Goal: Task Accomplishment & Management: Use online tool/utility

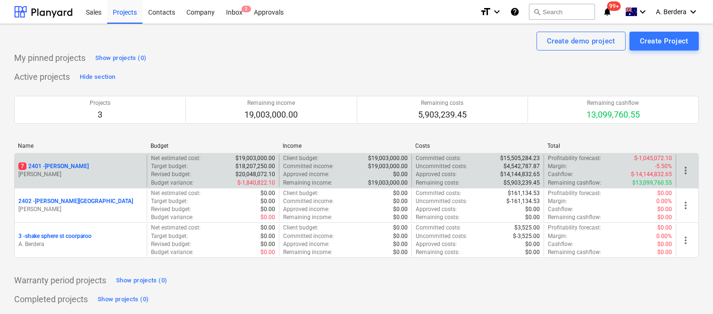
click at [114, 181] on div "7 2401 - [PERSON_NAME] [PERSON_NAME]" at bounding box center [81, 170] width 132 height 33
click at [115, 169] on div "7 2401 - [PERSON_NAME]" at bounding box center [80, 166] width 125 height 8
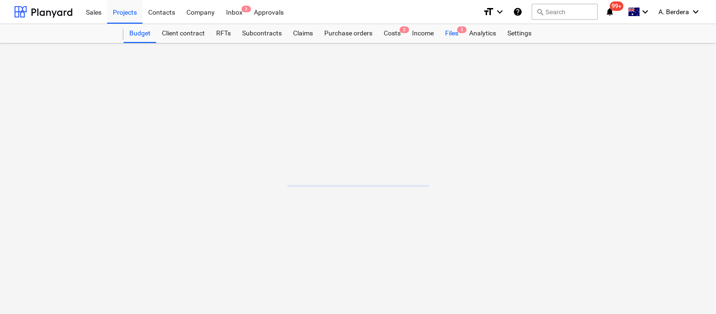
click at [452, 35] on div "Files 5" at bounding box center [452, 33] width 25 height 19
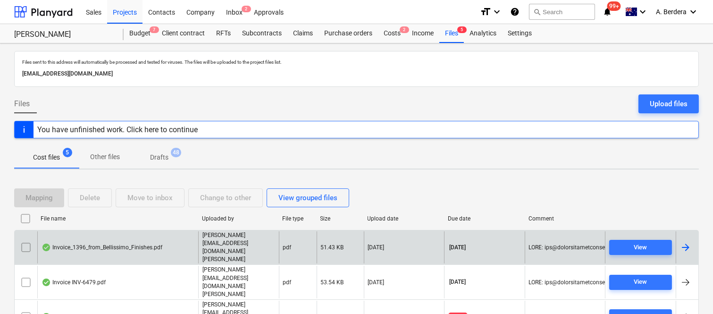
click at [126, 243] on div "Invoice_1396_from_Bellissimo_Finishes.pdf" at bounding box center [117, 247] width 161 height 33
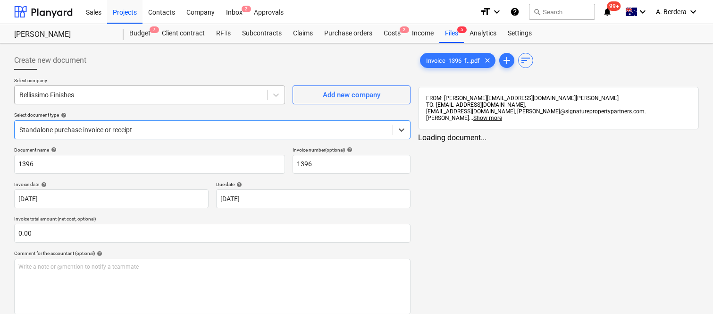
type input "1396"
type input "[DATE]"
click at [133, 130] on div at bounding box center [203, 129] width 369 height 9
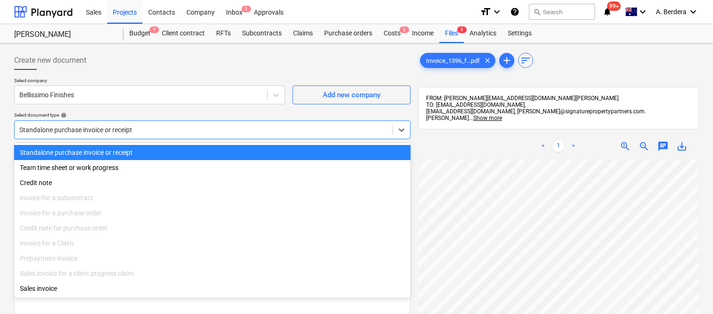
click at [149, 152] on div "Standalone purchase invoice or receipt" at bounding box center [212, 152] width 397 height 15
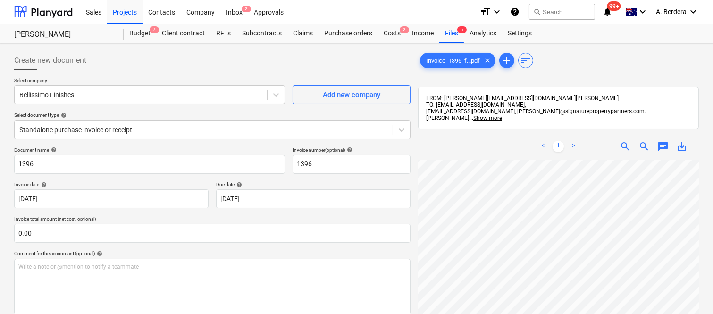
scroll to position [5, 26]
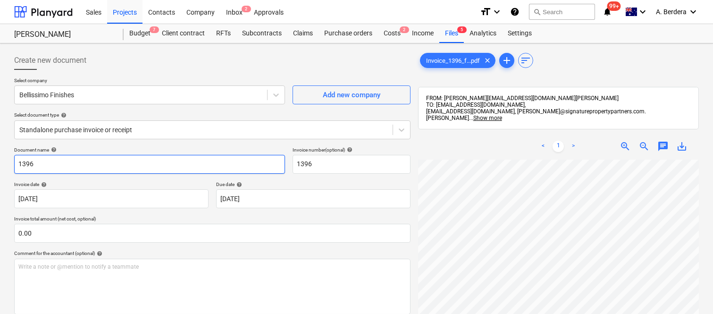
click at [16, 161] on input "1396" at bounding box center [149, 164] width 271 height 19
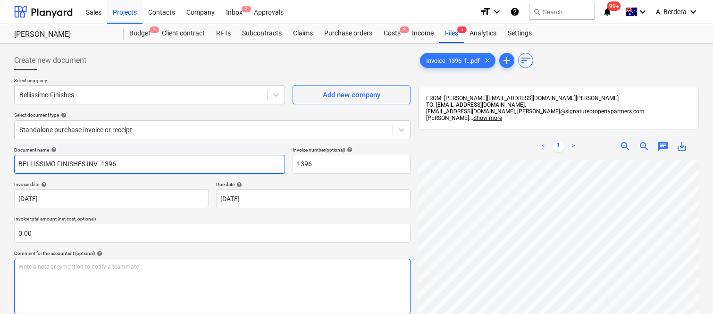
type input "BELLISSIMO FINISHES INV- 1396"
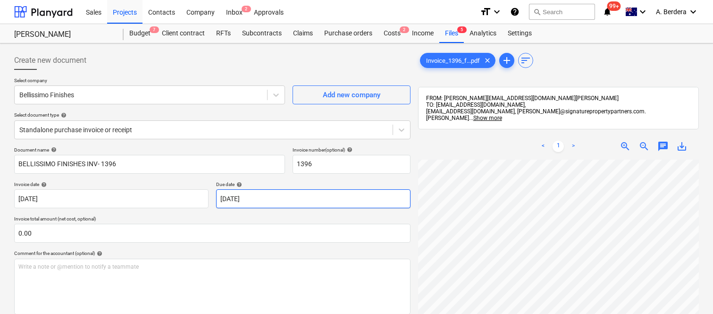
scroll to position [186, 85]
drag, startPoint x: 712, startPoint y: 204, endPoint x: 715, endPoint y: 252, distance: 47.8
click at [713, 252] on html "Sales Projects Contacts Company Inbox 2 Approvals format_size keyboard_arrow_do…" at bounding box center [356, 157] width 713 height 314
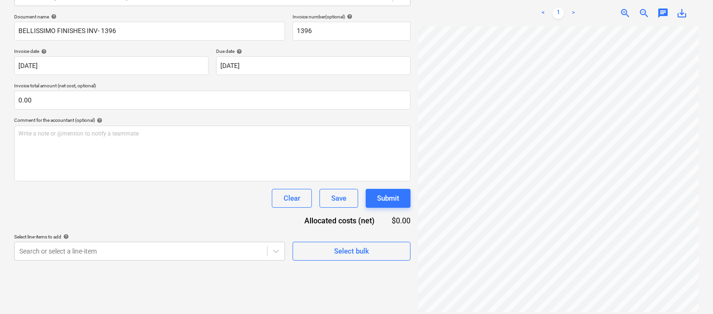
scroll to position [135, 0]
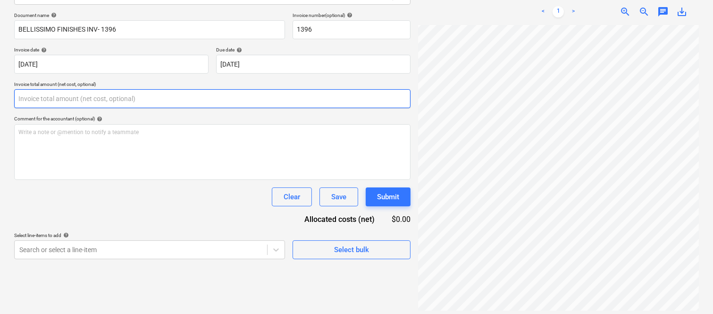
click at [70, 101] on input "text" at bounding box center [212, 98] width 397 height 19
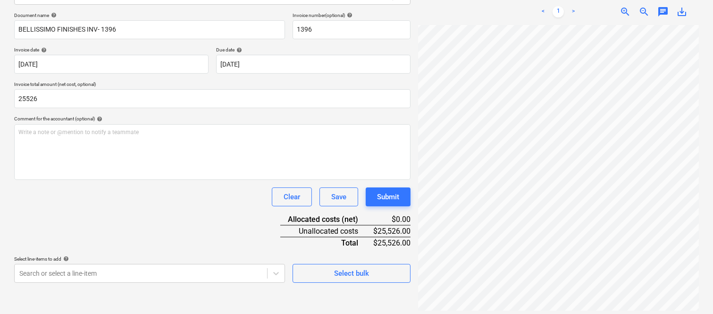
type input "25,526.00"
click at [100, 197] on div "Clear Save Submit" at bounding box center [212, 196] width 397 height 19
click at [133, 179] on body "Sales Projects Contacts Company Inbox 2 Approvals format_size keyboard_arrow_do…" at bounding box center [356, 22] width 713 height 314
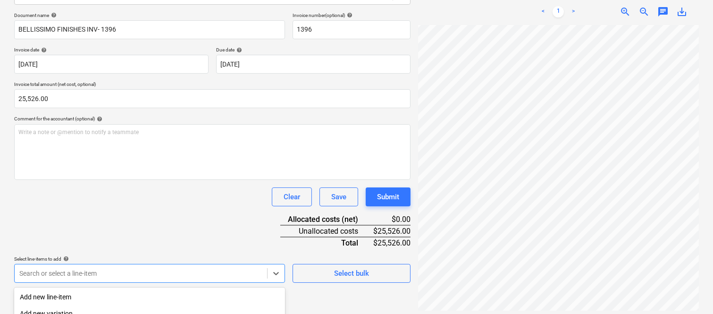
scroll to position [251, 0]
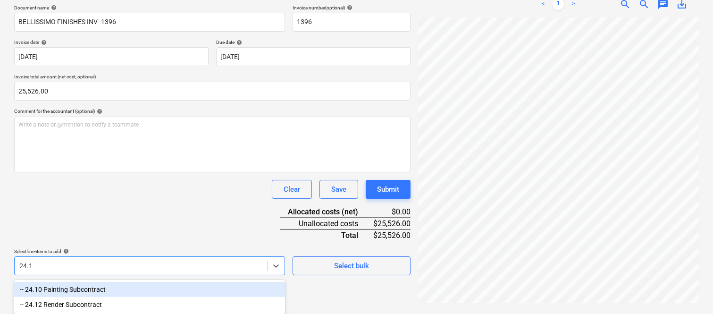
type input "24.12"
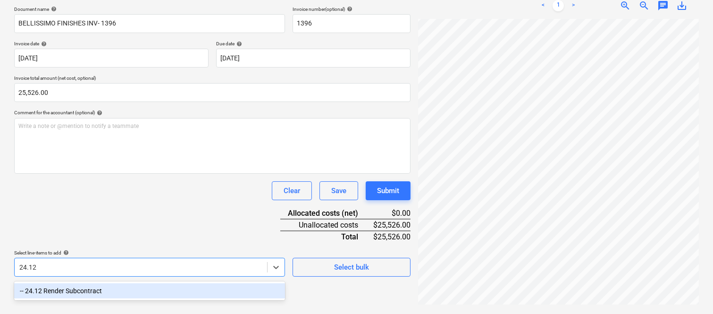
scroll to position [135, 0]
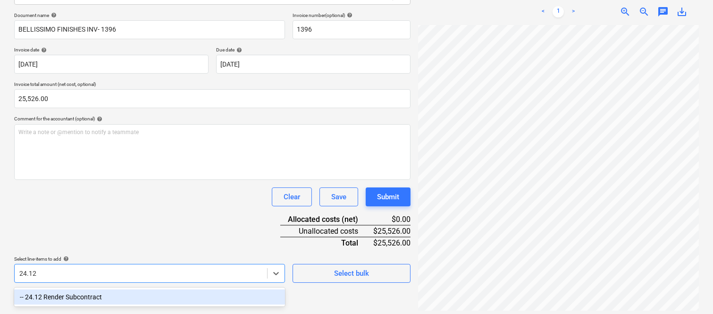
click at [127, 291] on div "-- 24.12 Render Subcontract" at bounding box center [149, 296] width 271 height 15
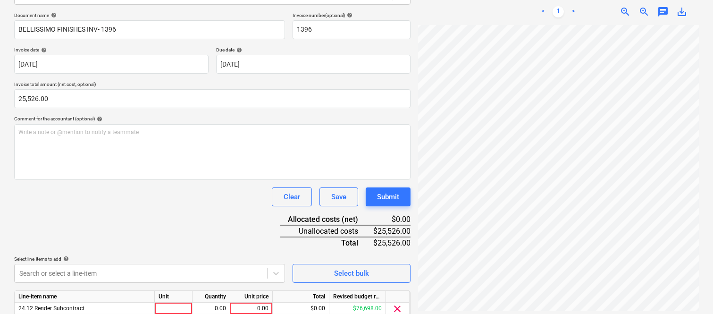
click at [134, 229] on div "Document name help BELLISSIMO FINISHES INV- 1396 Invoice number (optional) help…" at bounding box center [212, 178] width 397 height 333
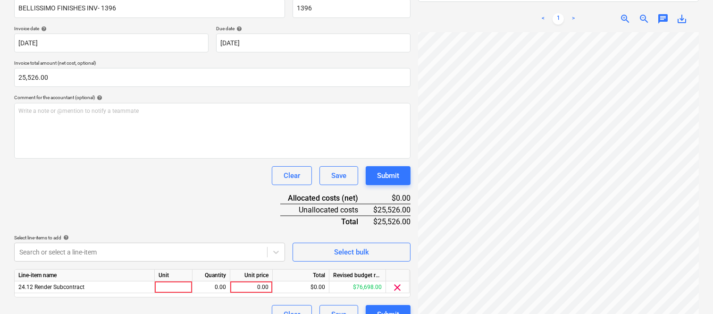
scroll to position [173, 0]
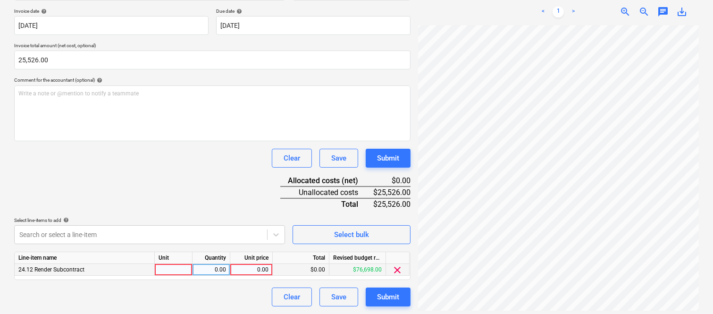
click at [172, 270] on div at bounding box center [174, 270] width 38 height 12
type input "INVOICE"
click at [214, 268] on div "0.00" at bounding box center [211, 270] width 30 height 12
type input "1"
click at [244, 276] on div "0.00" at bounding box center [251, 270] width 34 height 12
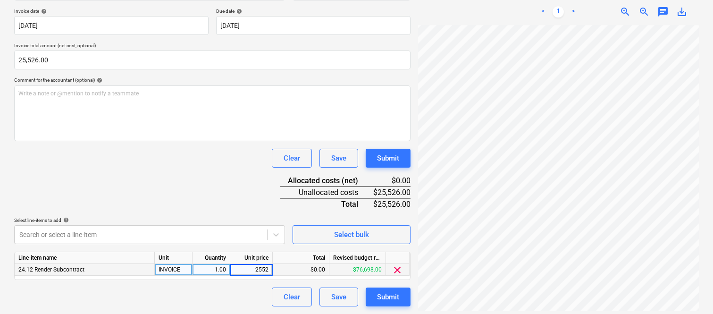
type input "25526"
click at [209, 295] on div "Clear Save Submit" at bounding box center [212, 297] width 397 height 19
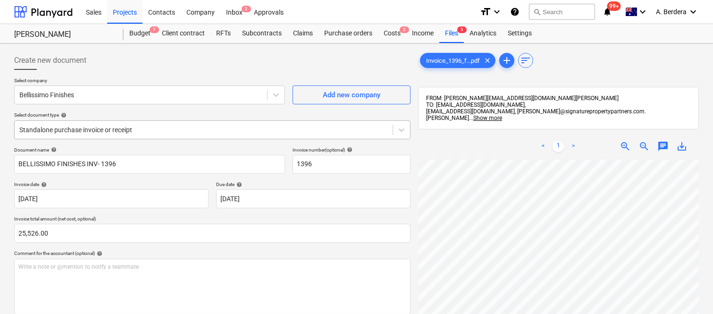
click at [189, 124] on div "Standalone purchase invoice or receipt" at bounding box center [204, 129] width 378 height 13
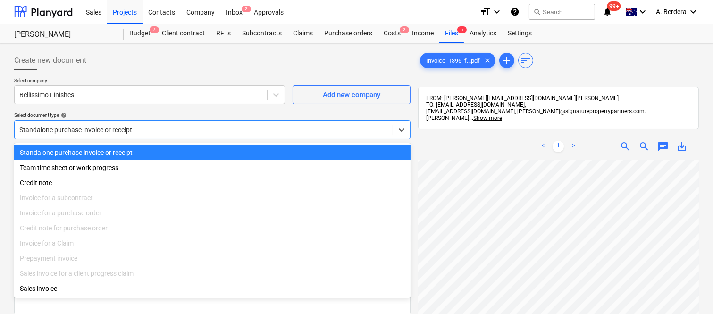
click at [203, 153] on div "Standalone purchase invoice or receipt" at bounding box center [212, 152] width 397 height 15
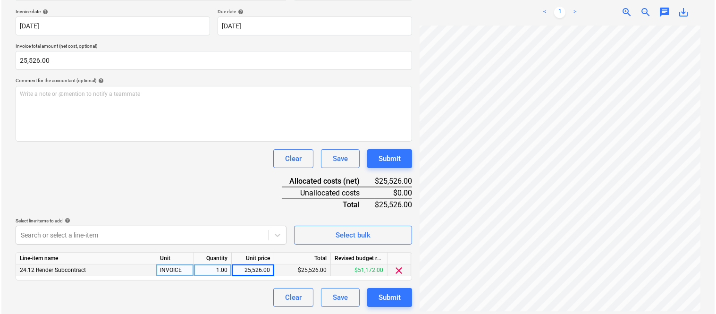
scroll to position [173, 0]
click at [389, 298] on div "Submit" at bounding box center [388, 297] width 22 height 12
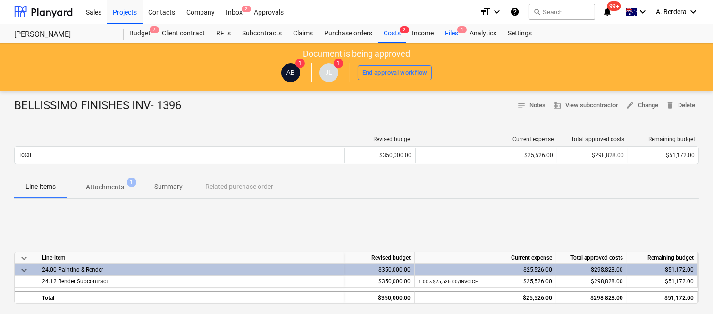
click at [454, 31] on div "Files 4" at bounding box center [452, 33] width 25 height 19
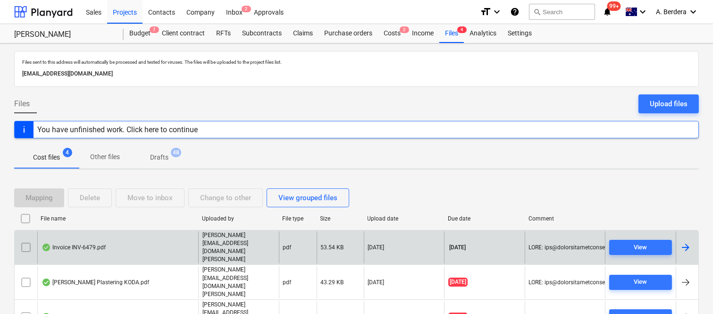
click at [149, 233] on div "Invoice INV-6479.pdf" at bounding box center [117, 247] width 161 height 33
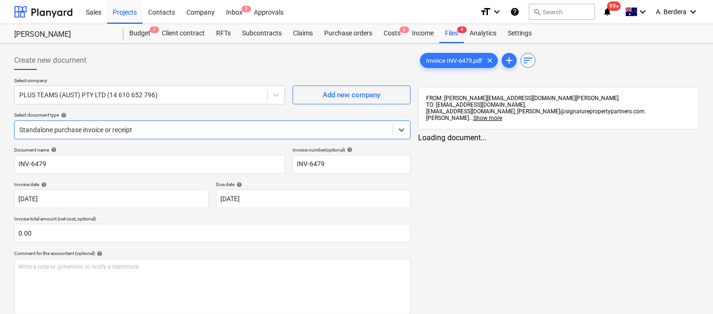
type input "INV-6479"
type input "[DATE]"
click at [199, 124] on div "Standalone purchase invoice or receipt" at bounding box center [204, 129] width 378 height 13
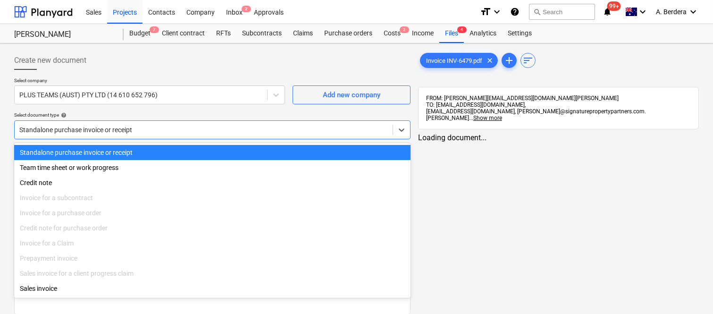
click at [210, 152] on div "Standalone purchase invoice or receipt" at bounding box center [212, 152] width 397 height 15
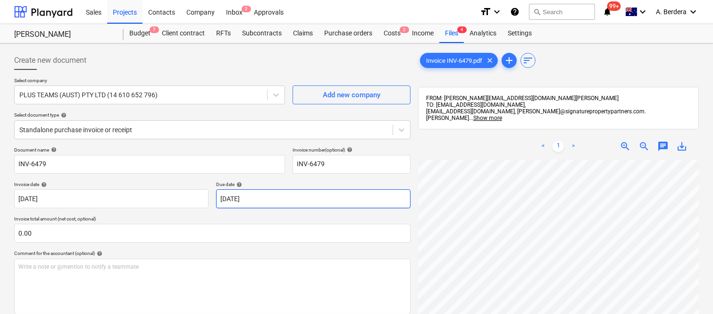
scroll to position [9, 75]
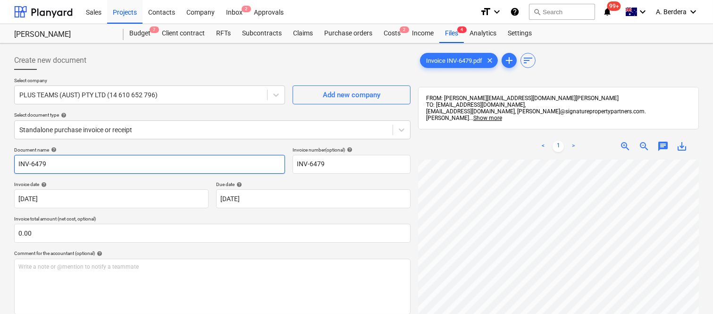
click at [15, 165] on input "INV-6479" at bounding box center [149, 164] width 271 height 19
type input "PLUS TEAMS INV-6479"
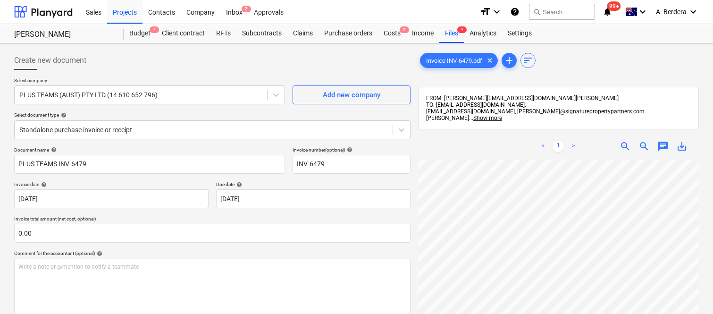
scroll to position [215, 0]
click at [531, 313] on html "Sales Projects Contacts Company Inbox 2 Approvals format_size keyboard_arrow_do…" at bounding box center [356, 157] width 713 height 314
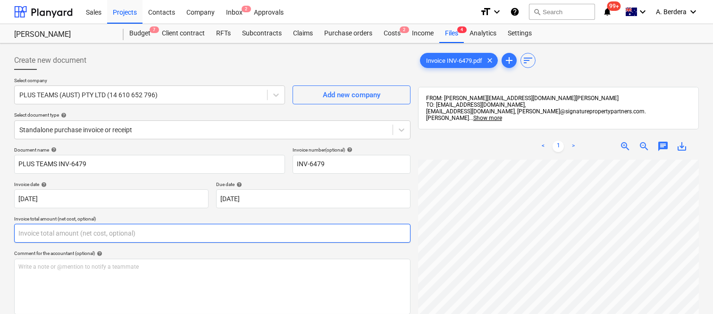
click at [140, 235] on input "text" at bounding box center [212, 233] width 397 height 19
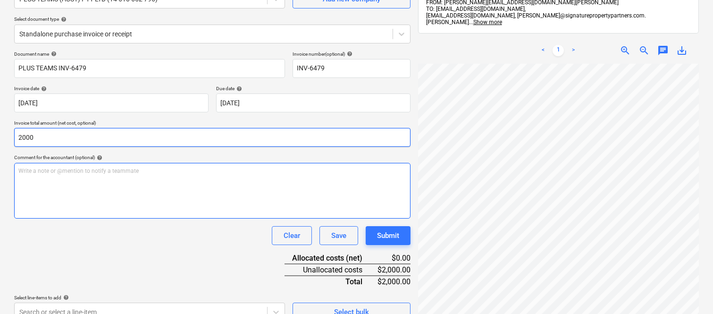
scroll to position [135, 0]
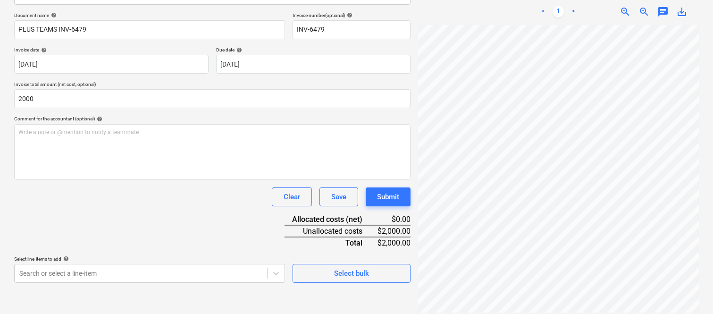
type input "2,000.00"
click at [161, 228] on div "Document name help PLUS TEAMS INV-6479 Invoice number (optional) help INV-6479 …" at bounding box center [212, 147] width 397 height 271
click at [113, 179] on body "Sales Projects Contacts Company Inbox 2 Approvals format_size keyboard_arrow_do…" at bounding box center [356, 22] width 713 height 314
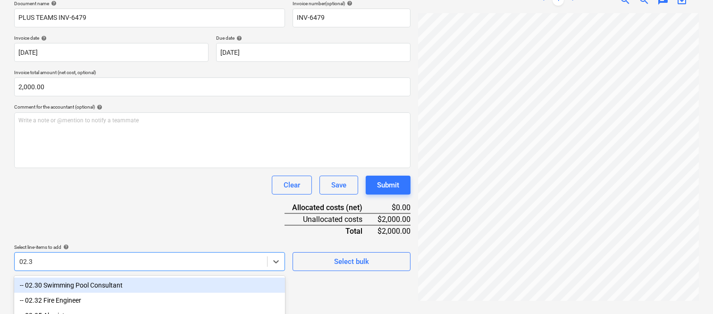
type input "02.34"
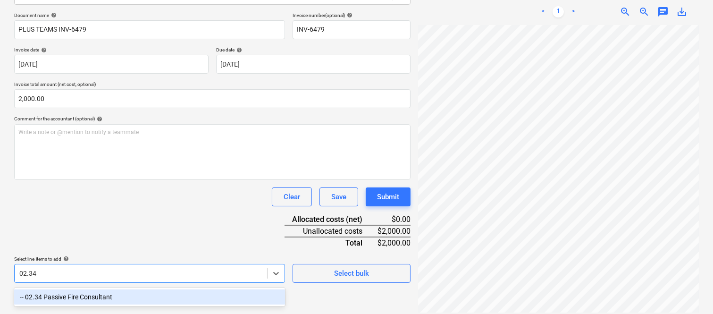
click at [139, 291] on div "-- 02.34 Passive Fire Consultant" at bounding box center [149, 296] width 271 height 15
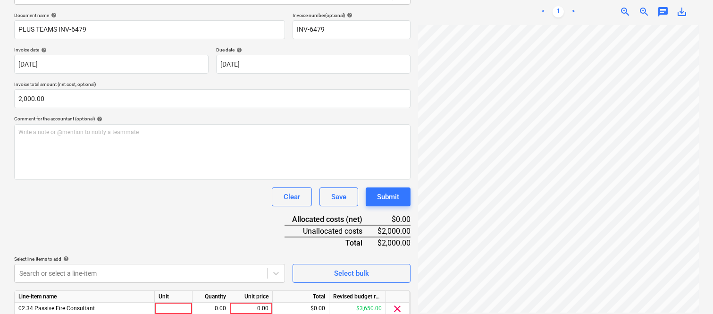
click at [142, 218] on div "Document name help PLUS TEAMS INV-6479 Invoice number (optional) help INV-6479 …" at bounding box center [212, 178] width 397 height 333
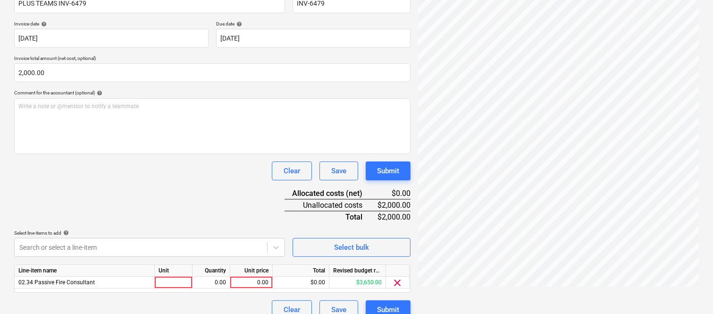
scroll to position [173, 0]
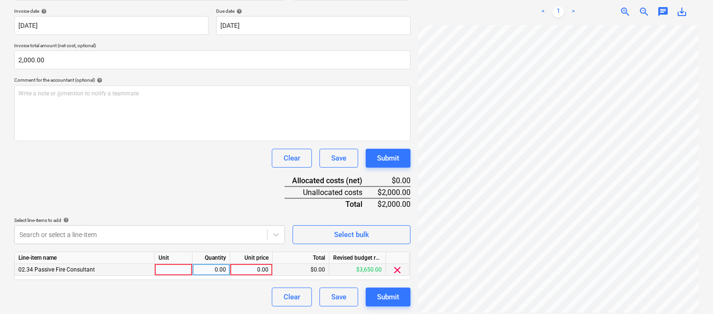
click at [163, 271] on div at bounding box center [174, 270] width 38 height 12
type input "INVOICE"
click at [216, 272] on div "0.00" at bounding box center [211, 270] width 30 height 12
type input "1"
click at [267, 269] on div "0.00" at bounding box center [251, 270] width 34 height 12
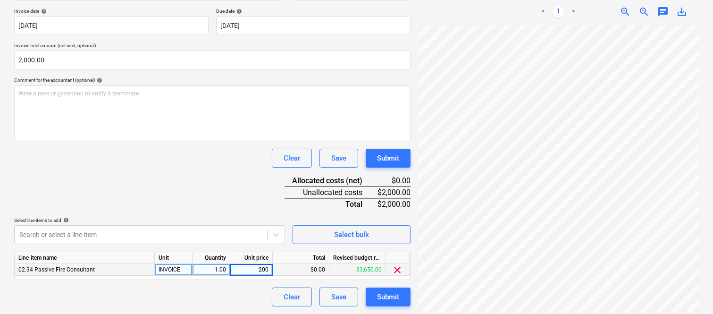
type input "2000"
click at [181, 301] on div "Clear Save Submit" at bounding box center [212, 297] width 397 height 19
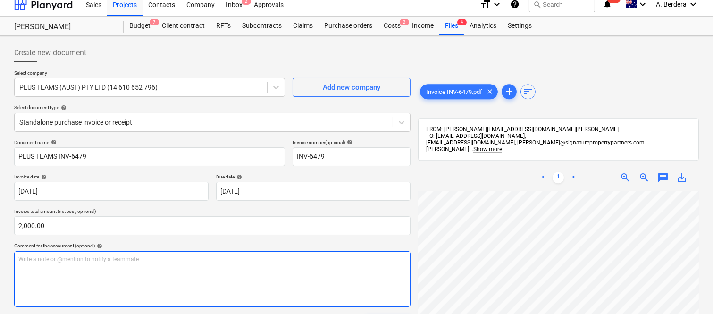
scroll to position [0, 0]
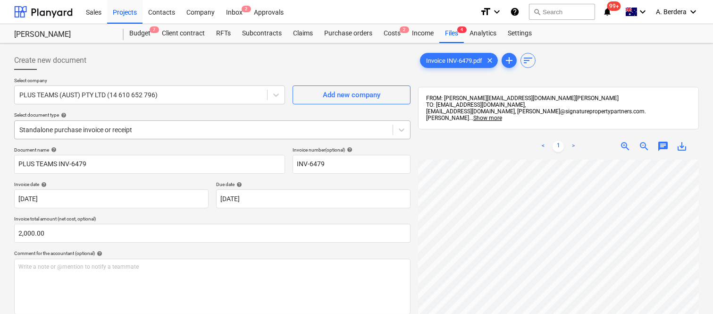
click at [176, 128] on div at bounding box center [203, 129] width 369 height 9
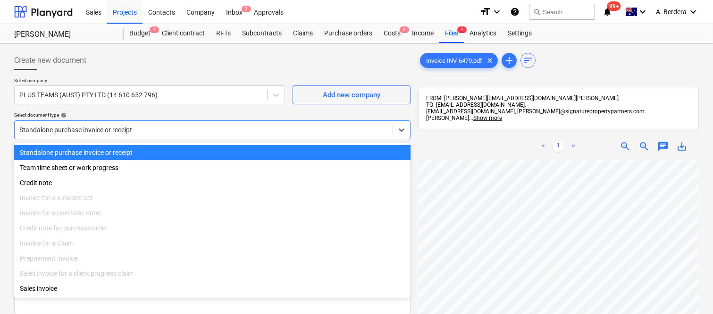
click at [182, 152] on div "Standalone purchase invoice or receipt" at bounding box center [212, 152] width 397 height 15
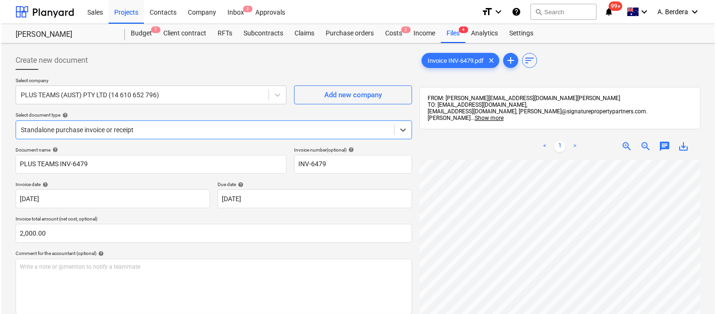
scroll to position [173, 0]
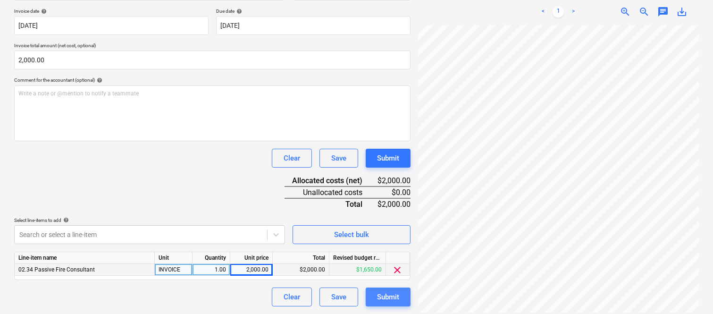
click at [388, 301] on div "Submit" at bounding box center [388, 297] width 22 height 12
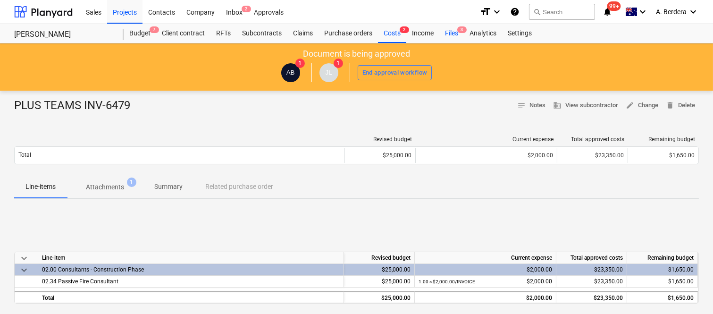
click at [441, 36] on div "Files 3" at bounding box center [452, 33] width 25 height 19
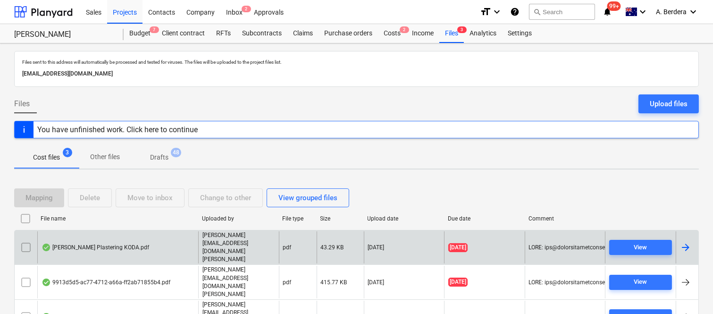
click at [167, 242] on div "[PERSON_NAME] Plastering KODA.pdf" at bounding box center [117, 247] width 161 height 33
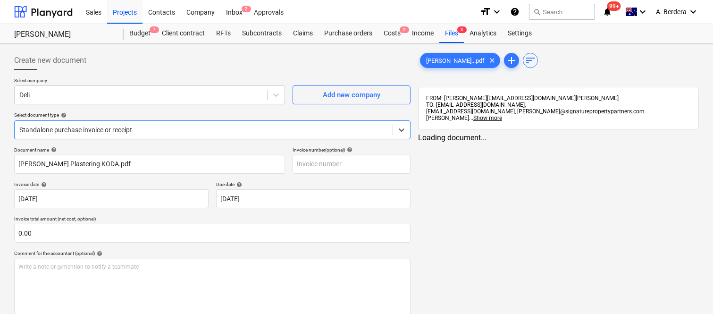
type input "[PERSON_NAME] Plastering KODA.pdf"
type input "[DATE]"
click at [485, 313] on html "Sales Projects Contacts Company Inbox 2 Approvals format_size keyboard_arrow_do…" at bounding box center [356, 157] width 713 height 314
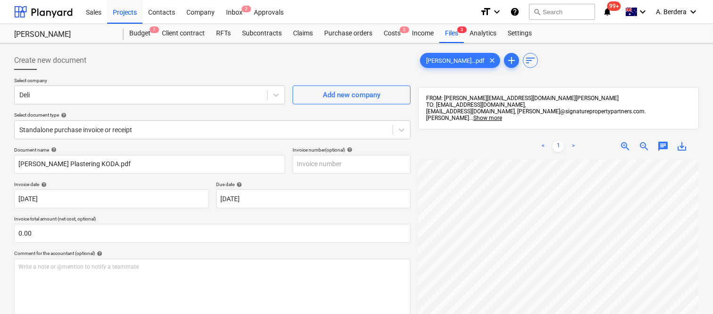
click at [644, 141] on span "zoom_out" at bounding box center [644, 146] width 11 height 11
click at [628, 141] on span "zoom_in" at bounding box center [625, 146] width 11 height 11
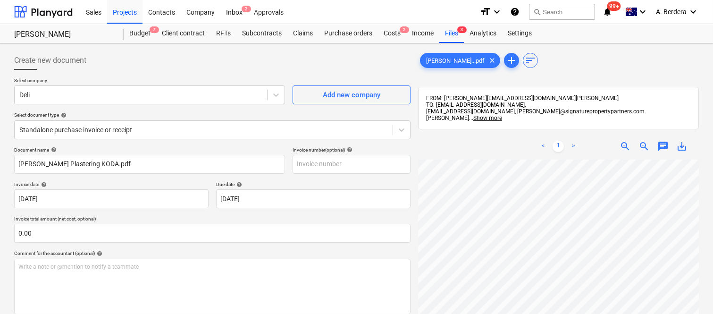
click at [628, 141] on span "zoom_in" at bounding box center [625, 146] width 11 height 11
click at [346, 91] on div "Add new company" at bounding box center [352, 95] width 58 height 12
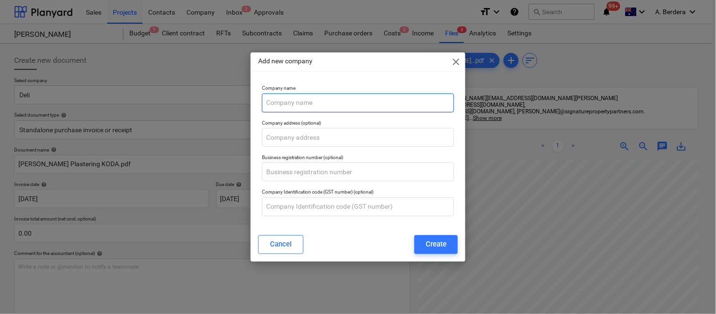
click at [281, 103] on input "text" at bounding box center [358, 102] width 192 height 19
paste input "The Trustee for The AK [PERSON_NAME] Family Trust"
paste input "Hawk Eye Plastering"
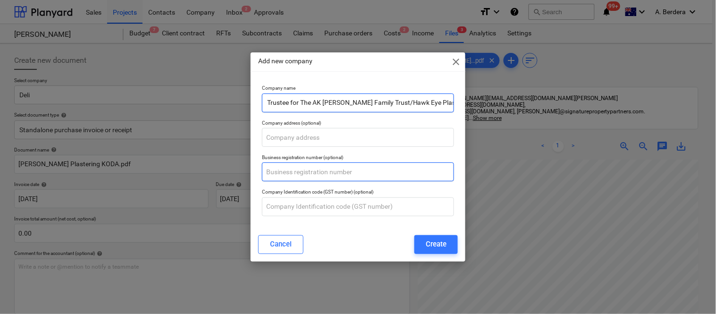
type input "The Trustee for The AK [PERSON_NAME] Family Trust/Hawk Eye Plastering"
click at [295, 172] on input "text" at bounding box center [358, 171] width 192 height 19
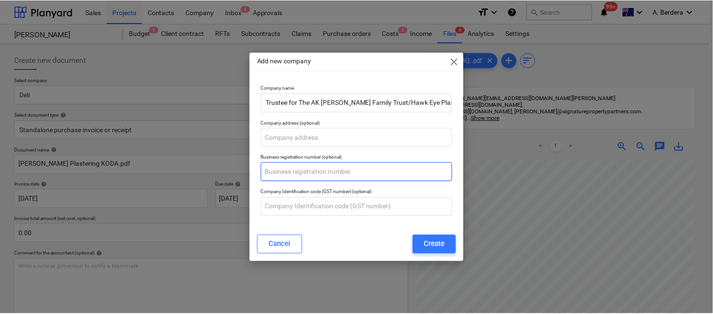
scroll to position [0, 0]
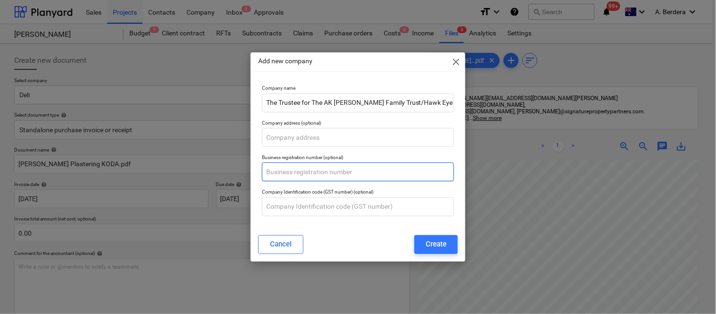
paste input "94 435 079 813"
type input "94 435 079 813"
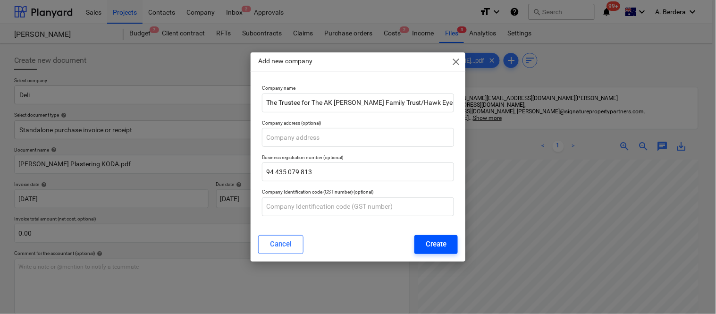
click at [433, 242] on div "Create" at bounding box center [436, 244] width 21 height 12
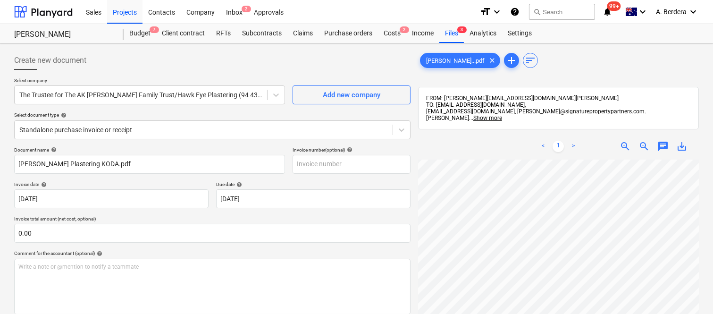
scroll to position [0, 96]
click at [644, 141] on span "zoom_out" at bounding box center [644, 146] width 11 height 11
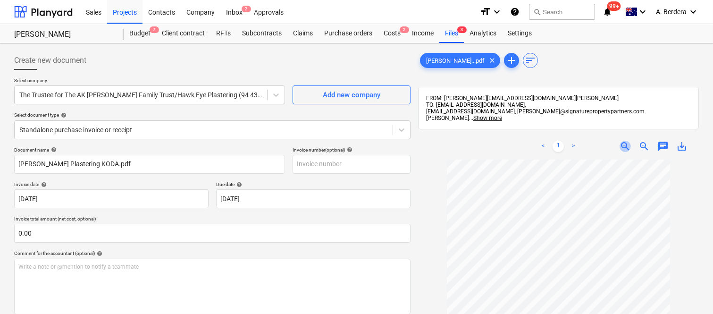
click at [622, 141] on span "zoom_in" at bounding box center [625, 146] width 11 height 11
click at [206, 127] on div at bounding box center [203, 129] width 369 height 9
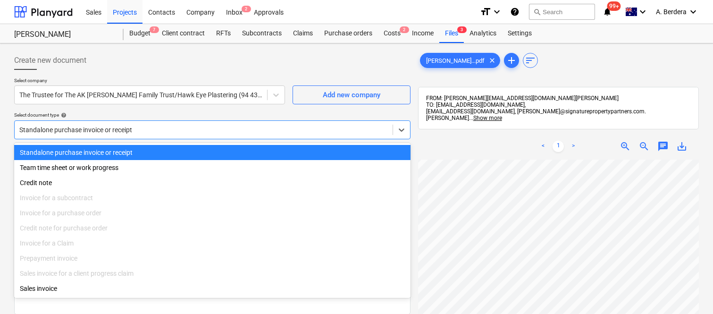
click at [232, 150] on div "Standalone purchase invoice or receipt" at bounding box center [212, 152] width 397 height 15
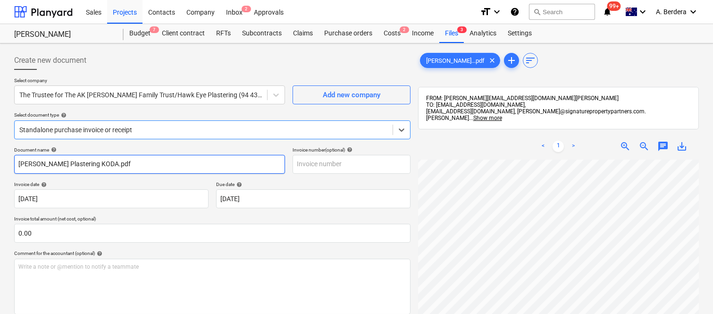
click at [195, 163] on input "[PERSON_NAME] Plastering KODA.pdf" at bounding box center [149, 164] width 271 height 19
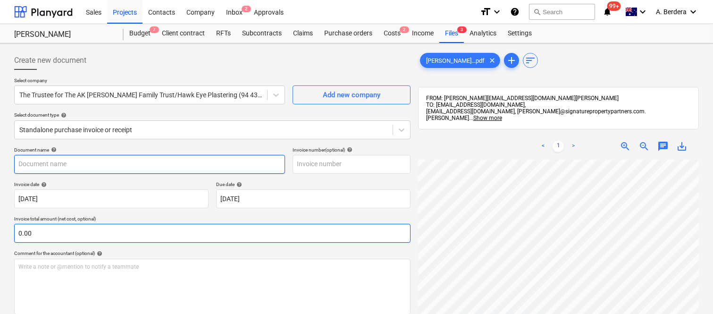
scroll to position [0, 8]
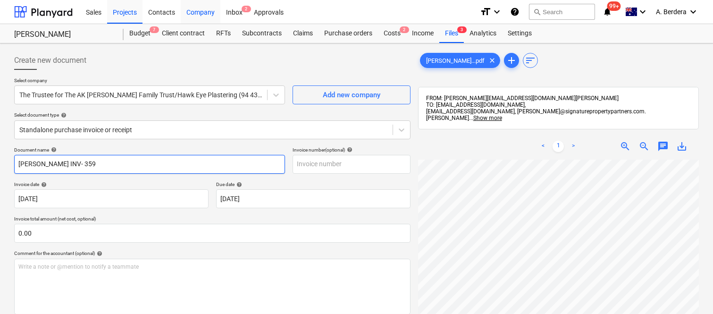
type input "[PERSON_NAME] INV- 359"
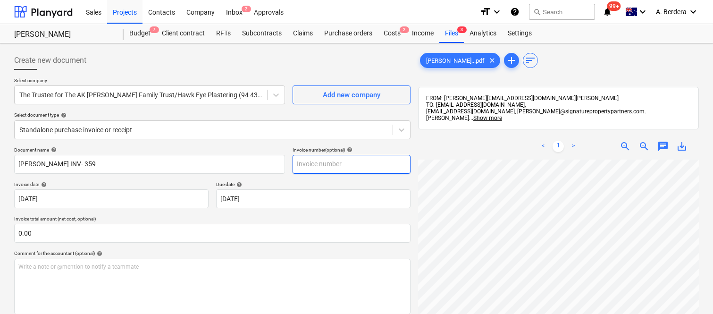
click at [340, 167] on input "text" at bounding box center [352, 164] width 118 height 19
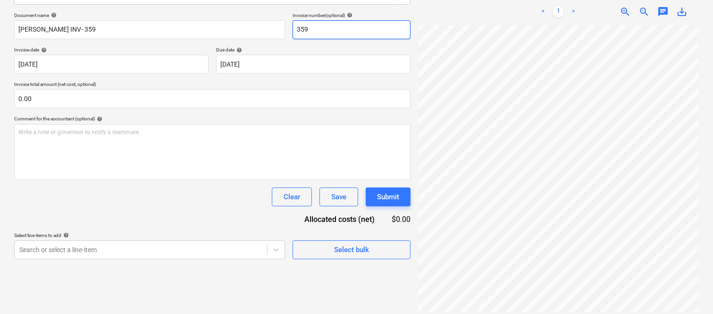
type input "359"
click at [643, 7] on span "zoom_out" at bounding box center [644, 11] width 11 height 11
click at [624, 6] on span "zoom_in" at bounding box center [625, 11] width 11 height 11
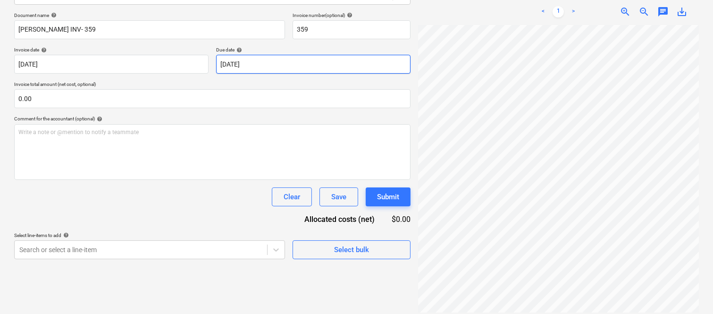
click at [294, 62] on body "Sales Projects Contacts Company Inbox 2 Approvals format_size keyboard_arrow_do…" at bounding box center [356, 22] width 713 height 314
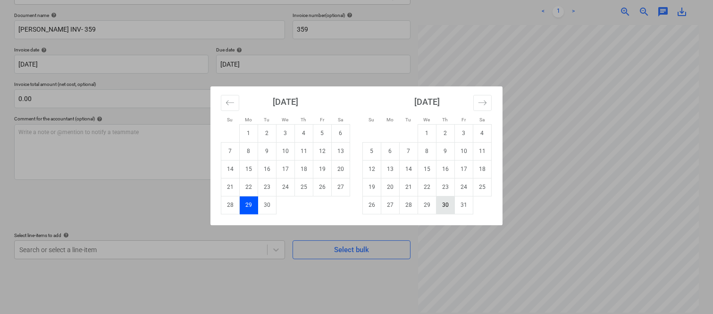
click at [448, 205] on td "30" at bounding box center [446, 205] width 18 height 18
type input "[DATE]"
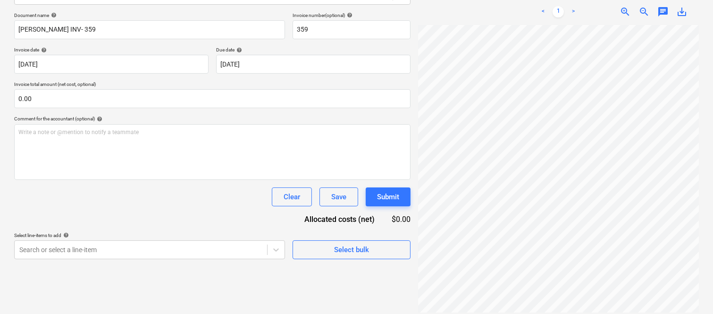
scroll to position [234, 0]
click at [625, 7] on span "zoom_in" at bounding box center [625, 11] width 11 height 11
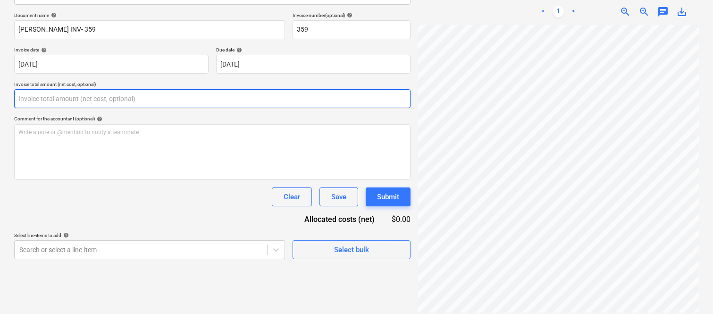
click at [62, 92] on input "text" at bounding box center [212, 98] width 397 height 19
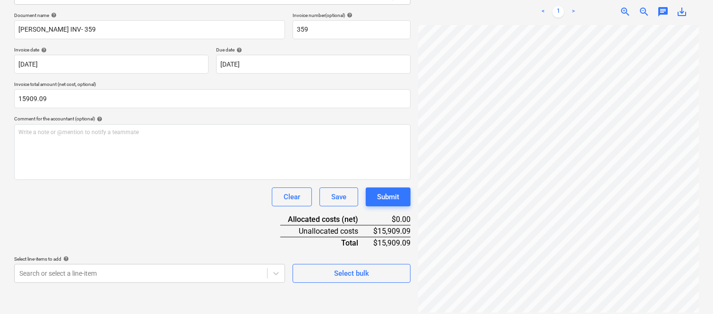
type input "15,909.09"
click at [161, 210] on div "Document name help [PERSON_NAME] INV- 359 Invoice number (optional) help 359 In…" at bounding box center [212, 147] width 397 height 271
click at [163, 179] on body "Sales Projects Contacts Company Inbox 2 Approvals format_size keyboard_arrow_do…" at bounding box center [356, 22] width 713 height 314
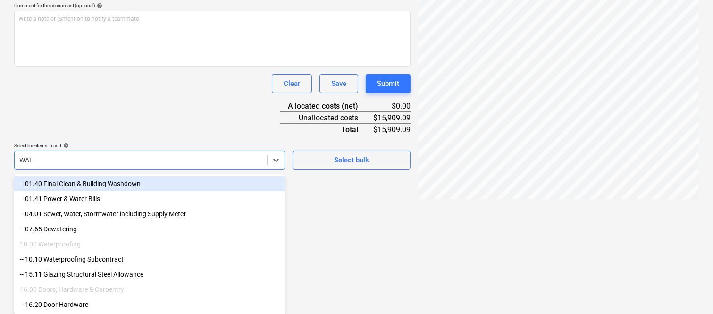
scroll to position [135, 0]
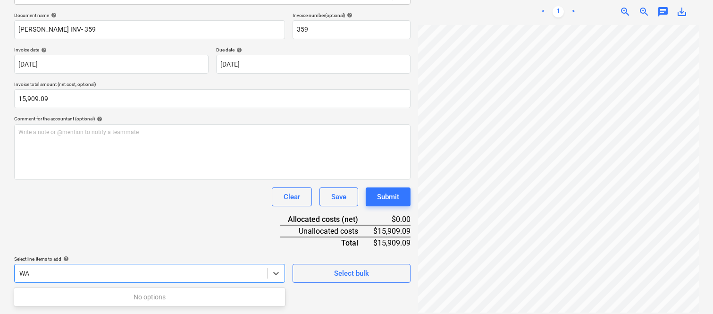
type input "W"
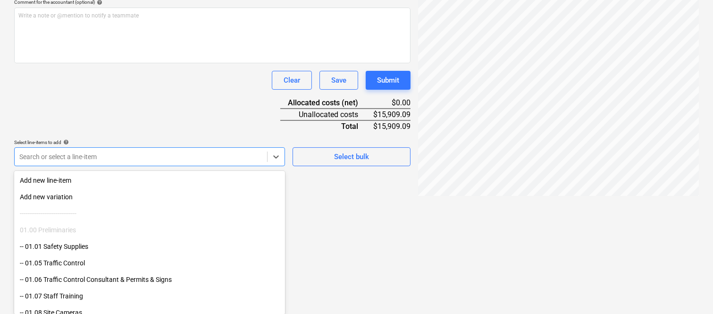
type input "X"
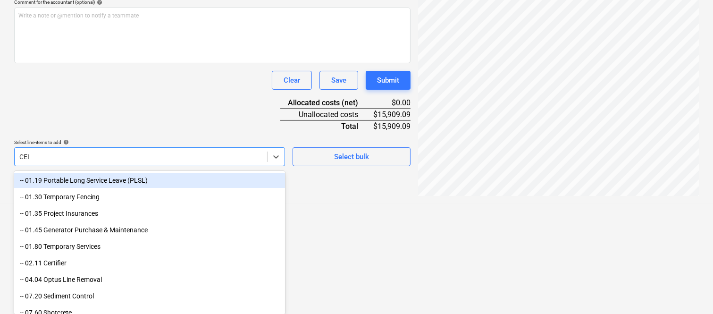
scroll to position [135, 0]
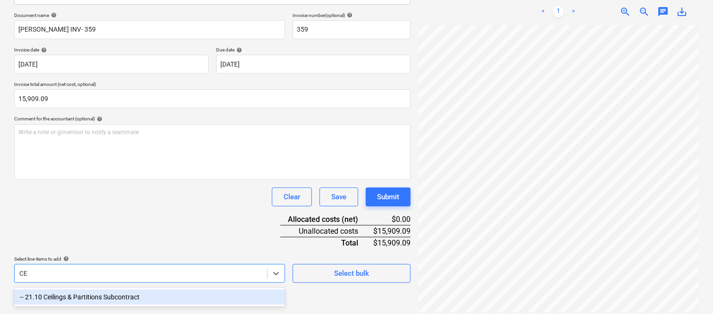
type input "C"
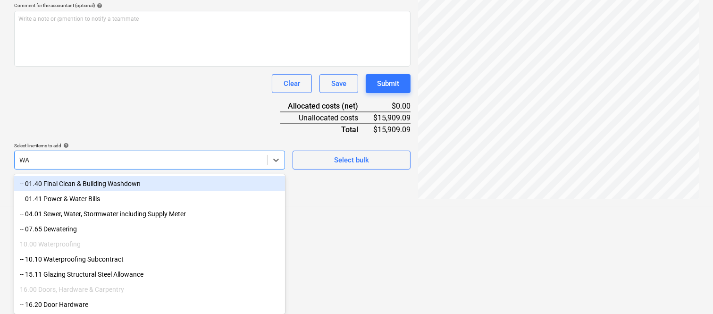
type input "W"
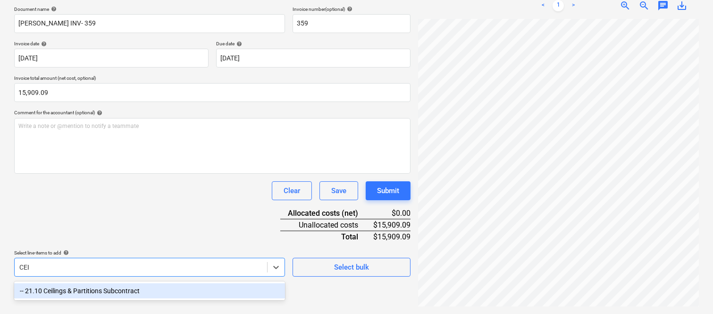
scroll to position [135, 0]
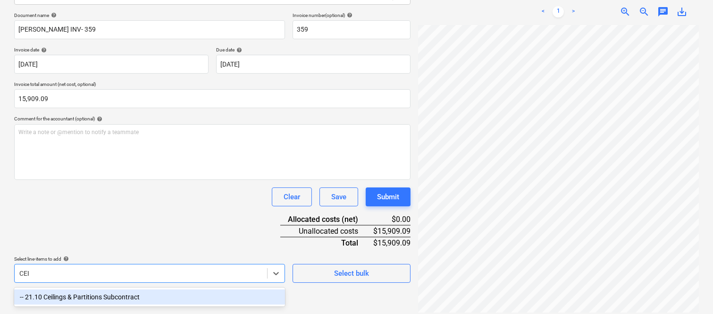
type input "CEI"
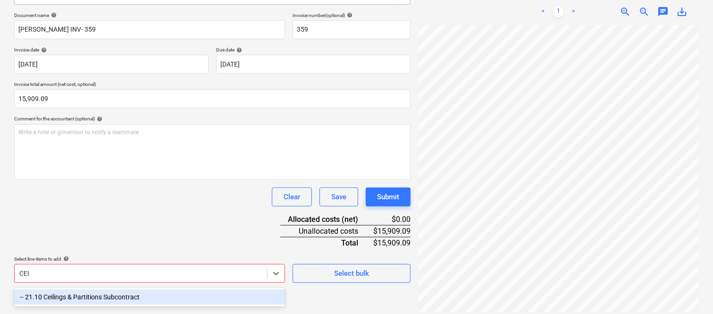
type input "CEI"
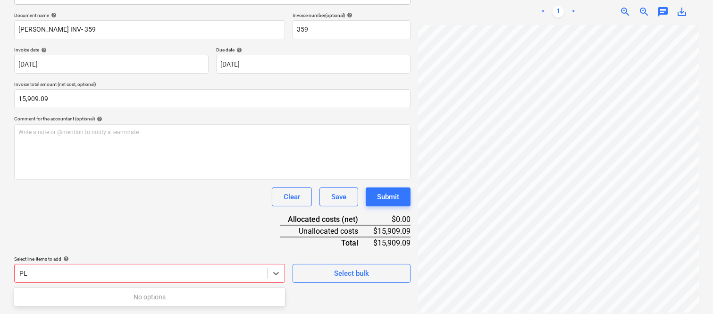
type input "P"
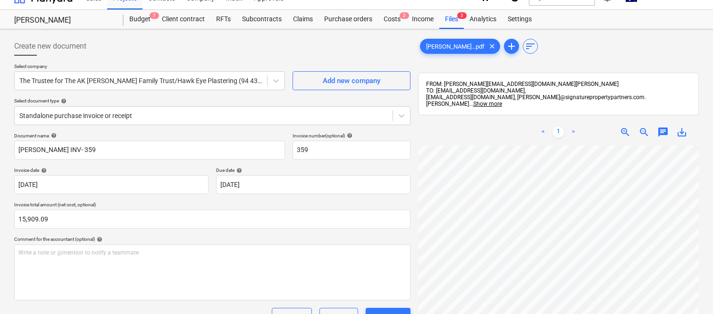
scroll to position [0, 0]
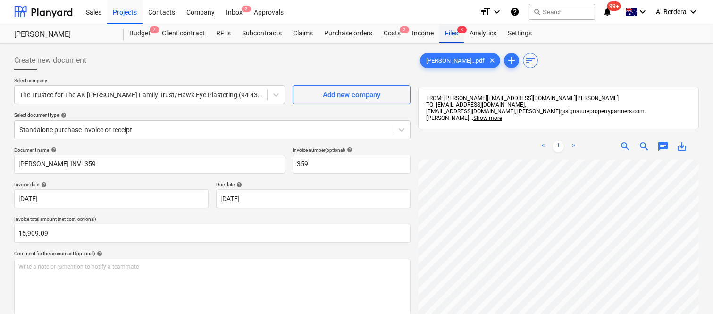
click at [456, 33] on div "Files 3" at bounding box center [452, 33] width 25 height 19
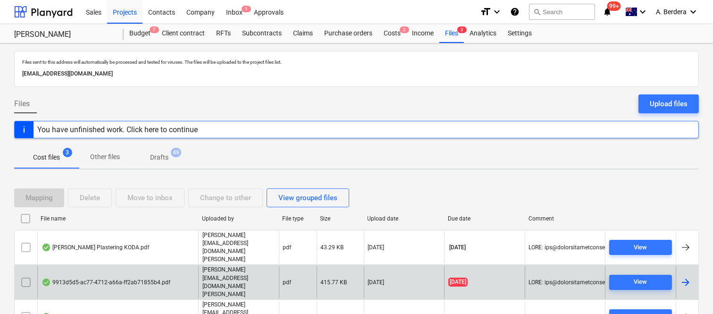
click at [143, 279] on div "9913d5d5-ac77-4712-a66a-ff2ab71855b4.pdf" at bounding box center [106, 283] width 129 height 8
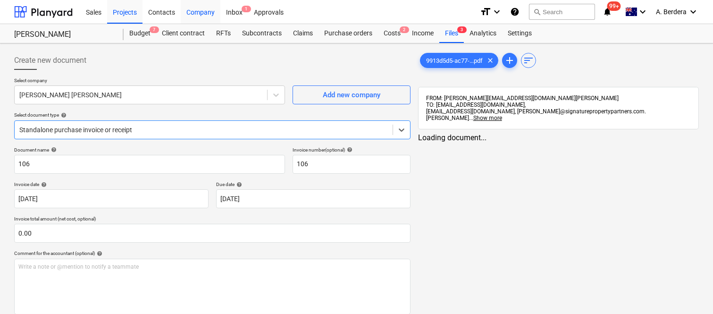
type input "106"
type input "[DATE]"
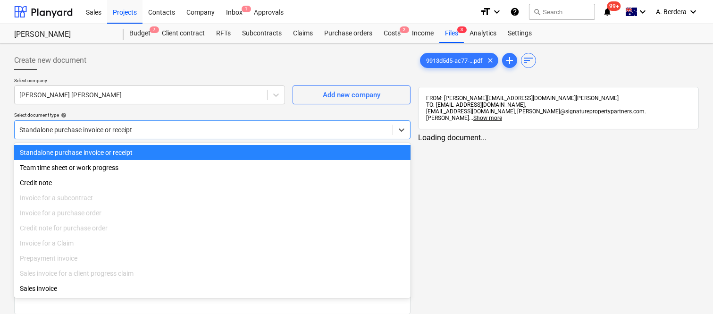
click at [178, 127] on div at bounding box center [203, 129] width 369 height 9
click at [194, 153] on div "Standalone purchase invoice or receipt" at bounding box center [212, 152] width 397 height 15
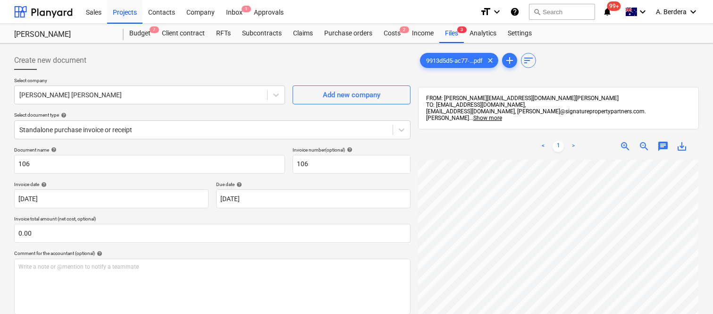
scroll to position [55, 74]
click at [559, 313] on html "Sales Projects Contacts Company Inbox 1 Approvals format_size keyboard_arrow_do…" at bounding box center [356, 157] width 713 height 314
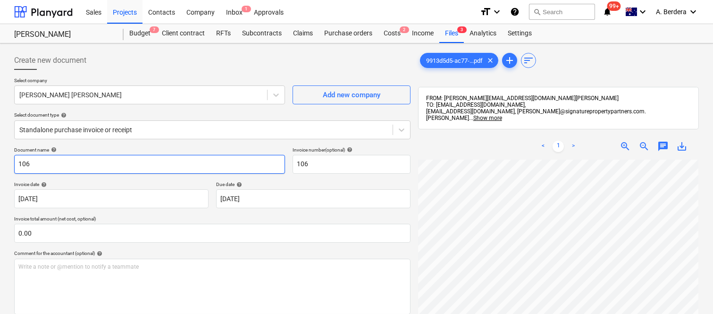
click at [16, 162] on input "106" at bounding box center [149, 164] width 271 height 19
type input "[PERSON_NAME] [PERSON_NAME] INV- 106"
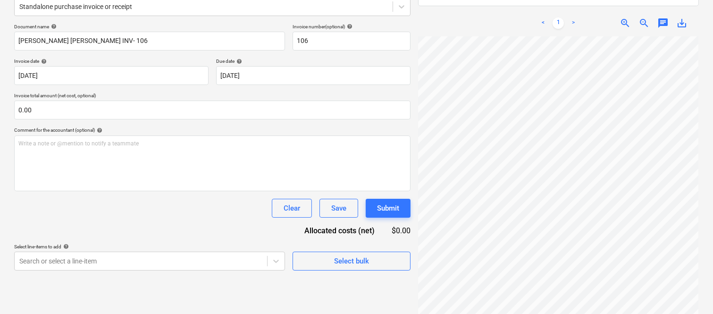
scroll to position [135, 0]
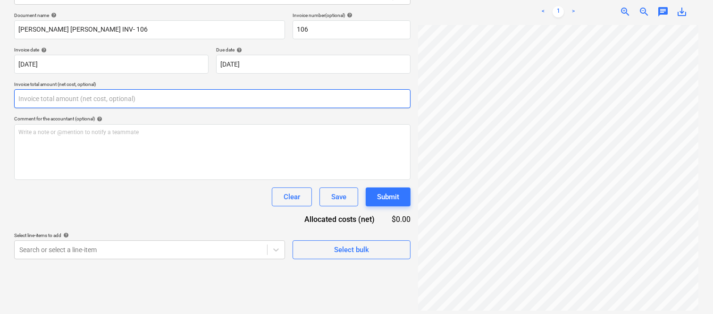
click at [140, 101] on input "text" at bounding box center [212, 98] width 397 height 19
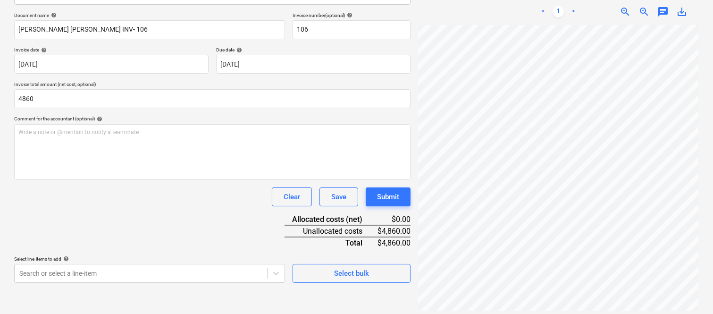
type input "4,860.00"
click at [126, 258] on div "Select line-items to add help" at bounding box center [149, 259] width 271 height 6
click at [106, 179] on body "Sales Projects Contacts Company Inbox 1 Approvals format_size keyboard_arrow_do…" at bounding box center [356, 22] width 713 height 314
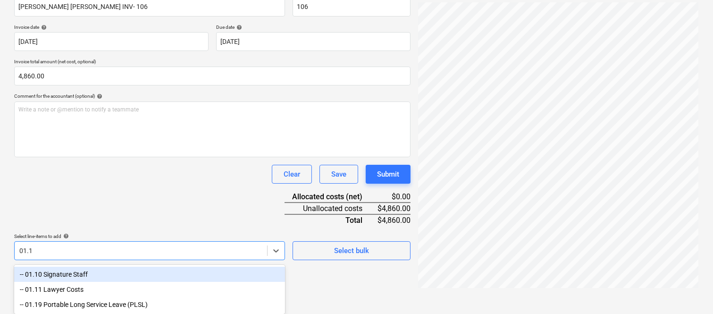
type input "01.10"
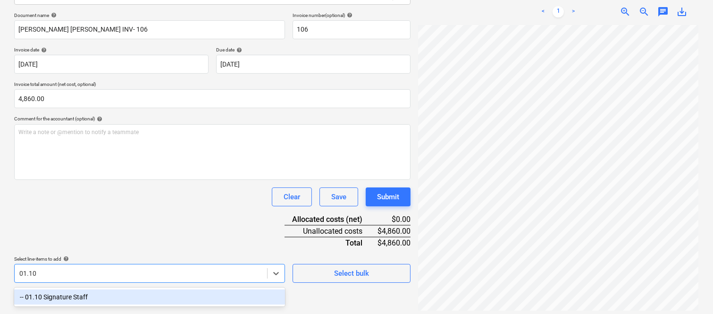
drag, startPoint x: 112, startPoint y: 300, endPoint x: 119, endPoint y: 223, distance: 77.3
click at [114, 300] on div "-- 01.10 Signature Staff" at bounding box center [149, 296] width 271 height 15
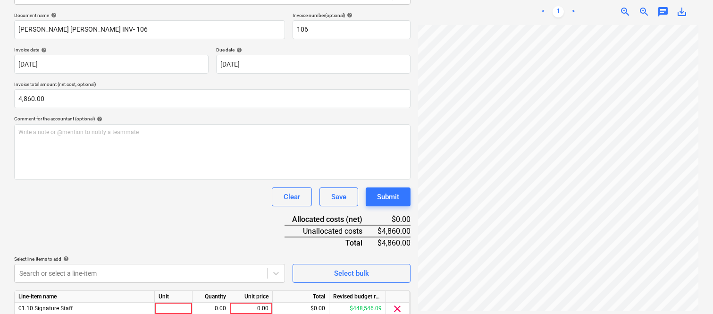
click at [119, 223] on div "Document name help [PERSON_NAME] [PERSON_NAME] INV- 106 Invoice number (optiona…" at bounding box center [212, 178] width 397 height 333
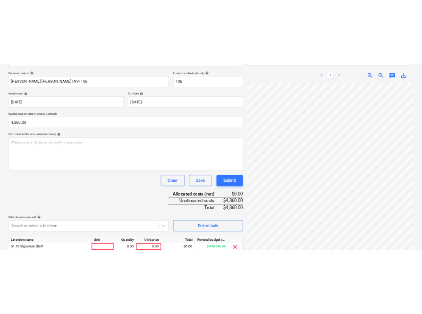
scroll to position [173, 0]
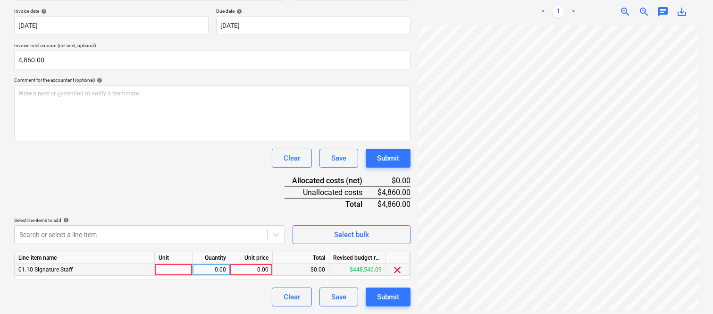
click at [169, 266] on div at bounding box center [174, 270] width 38 height 12
type input "INVOICE"
click at [219, 267] on div "0.00" at bounding box center [211, 270] width 30 height 12
type input "1"
click at [243, 273] on div "0.00" at bounding box center [251, 270] width 34 height 12
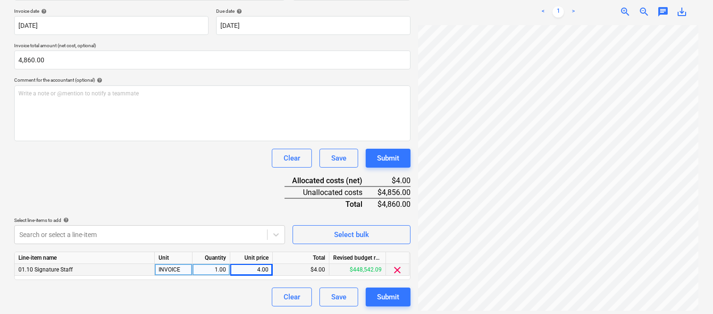
drag, startPoint x: 234, startPoint y: 298, endPoint x: 196, endPoint y: 294, distance: 38.0
click at [196, 294] on div "Clear Save Submit" at bounding box center [212, 297] width 397 height 19
click at [263, 271] on div "4.00" at bounding box center [251, 270] width 34 height 12
drag, startPoint x: 716, startPoint y: 152, endPoint x: 222, endPoint y: 169, distance: 493.7
click at [222, 169] on div "Document name help [PERSON_NAME] [PERSON_NAME] INV- 106 Invoice number (optiona…" at bounding box center [212, 140] width 397 height 333
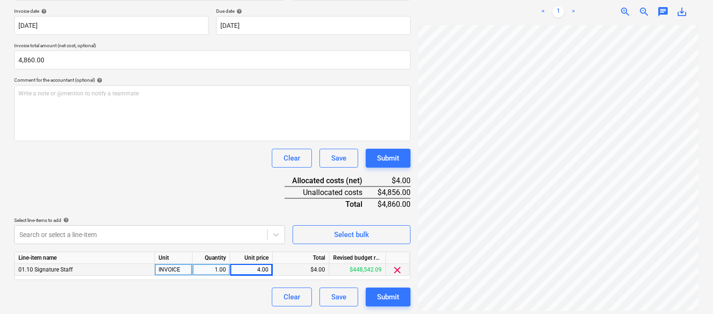
drag, startPoint x: 263, startPoint y: 268, endPoint x: 249, endPoint y: 267, distance: 14.7
click at [249, 267] on div "4.00" at bounding box center [251, 270] width 34 height 12
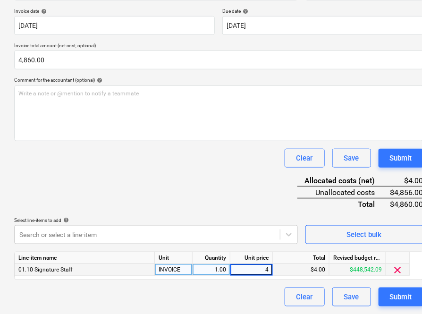
click at [256, 268] on input "4" at bounding box center [251, 269] width 42 height 11
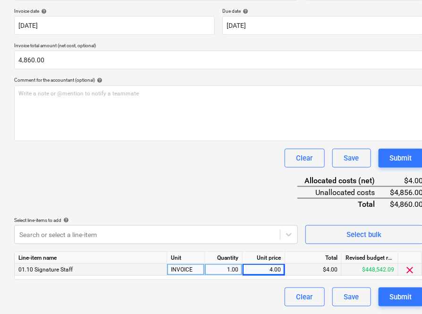
drag, startPoint x: 249, startPoint y: 267, endPoint x: 287, endPoint y: 280, distance: 40.5
drag, startPoint x: 287, startPoint y: 280, endPoint x: 296, endPoint y: 279, distance: 8.5
drag, startPoint x: 165, startPoint y: 120, endPoint x: 254, endPoint y: 148, distance: 92.6
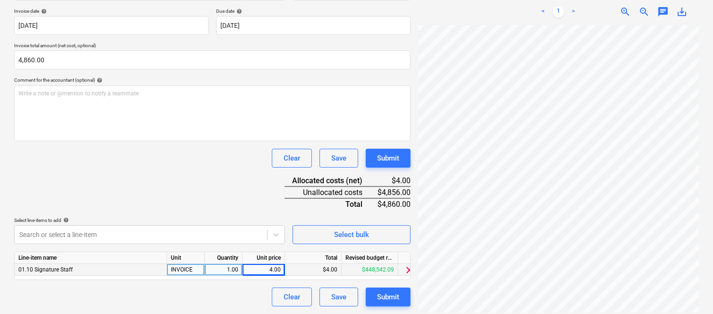
scroll to position [171, 7]
click at [271, 269] on div "4.00" at bounding box center [263, 270] width 34 height 12
type input "4860"
click at [134, 162] on div "Clear Save Submit" at bounding box center [212, 158] width 397 height 19
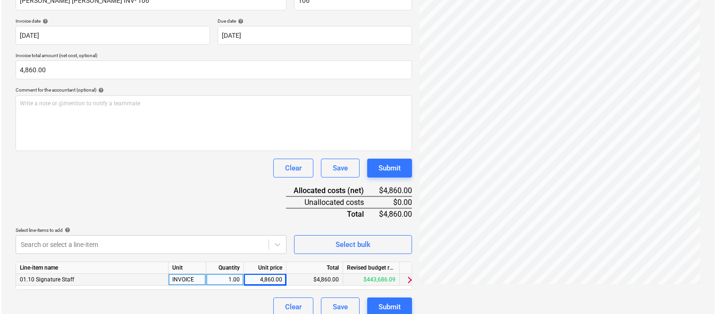
scroll to position [173, 0]
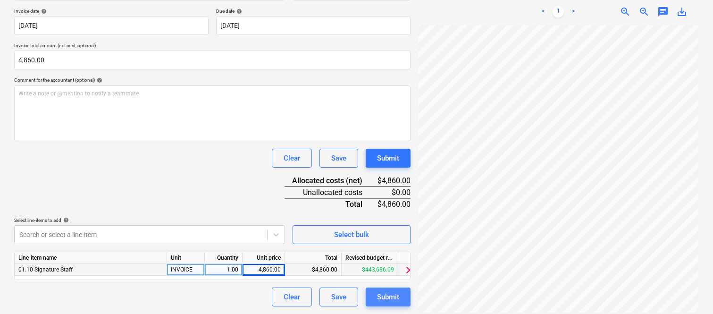
click at [378, 302] on div "Submit" at bounding box center [388, 297] width 22 height 12
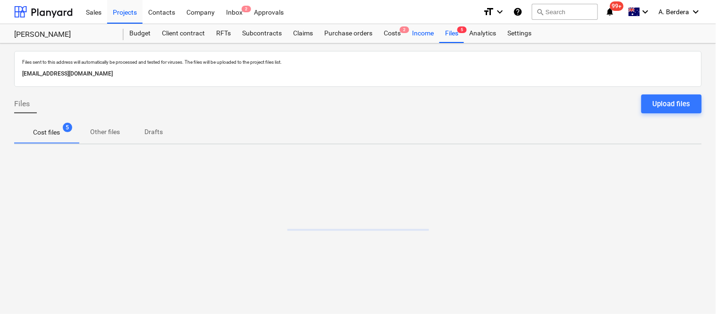
click at [418, 36] on div "Income" at bounding box center [422, 33] width 33 height 19
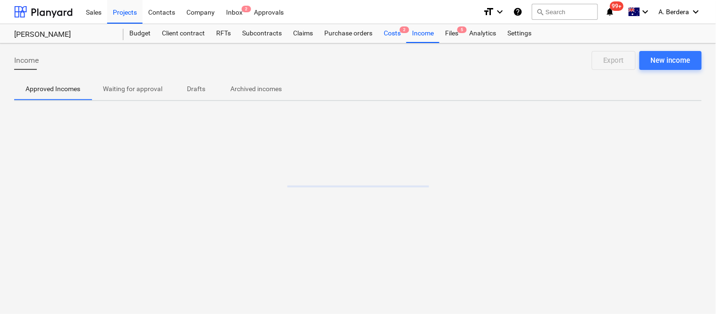
click at [386, 36] on div "Costs 2" at bounding box center [392, 33] width 28 height 19
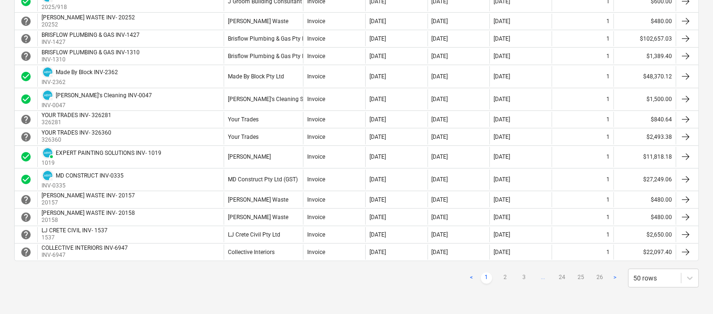
scroll to position [862, 0]
click at [503, 276] on link "2" at bounding box center [505, 277] width 11 height 11
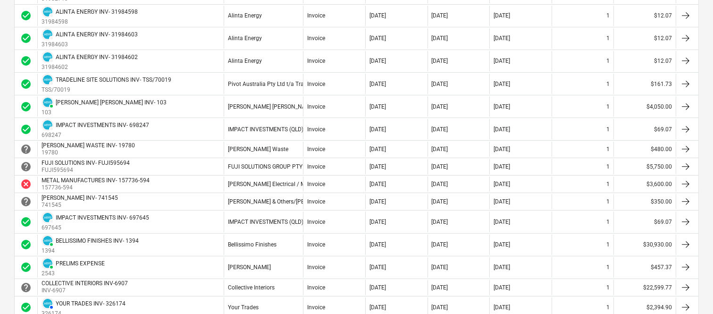
scroll to position [744, 0]
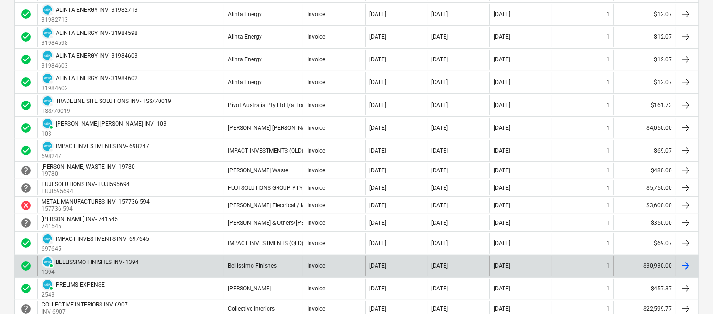
click at [205, 265] on div "PAID BELLISSIMO FINISHES INV- 1394 1394" at bounding box center [130, 266] width 186 height 20
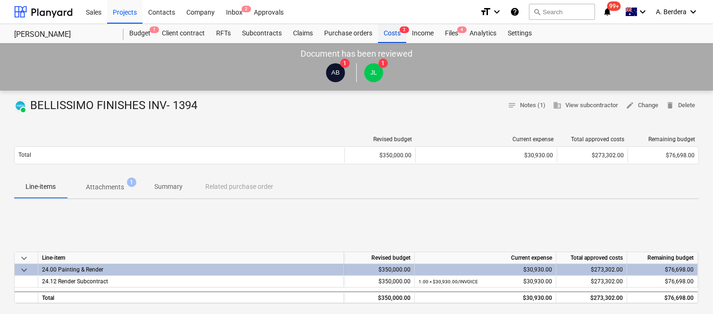
click at [393, 35] on div "Costs 2" at bounding box center [392, 33] width 28 height 19
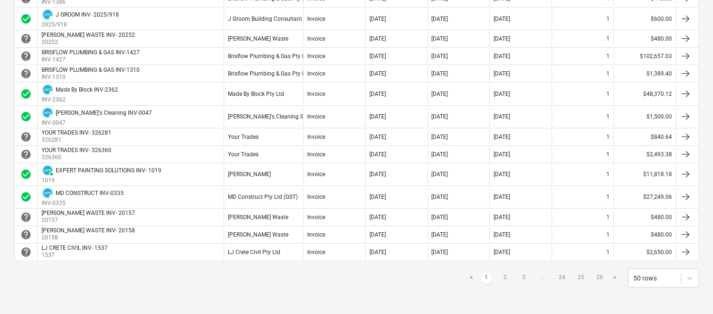
scroll to position [862, 0]
click at [504, 276] on link "2" at bounding box center [505, 277] width 11 height 11
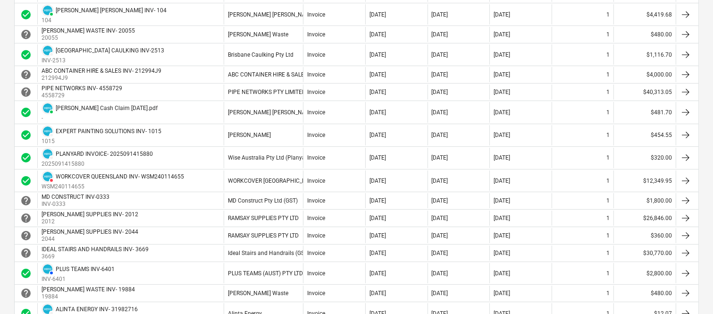
scroll to position [285, 0]
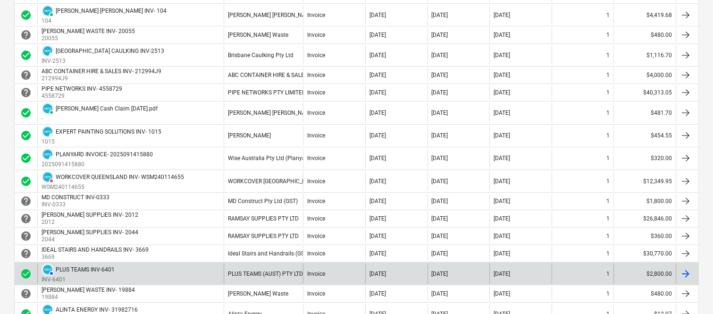
click at [160, 274] on div "AUTHORISED PLUS TEAMS INV-6401 INV-6401" at bounding box center [130, 273] width 186 height 20
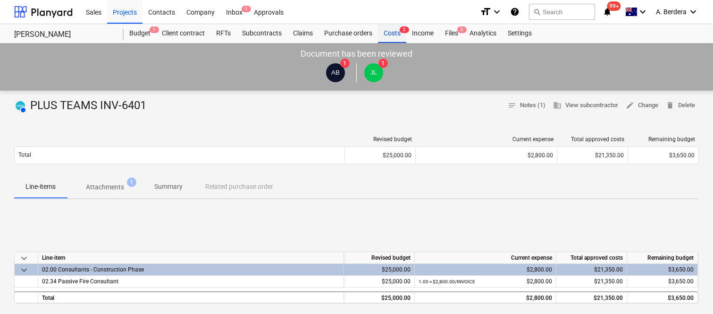
click at [396, 32] on div "Costs 2" at bounding box center [392, 33] width 28 height 19
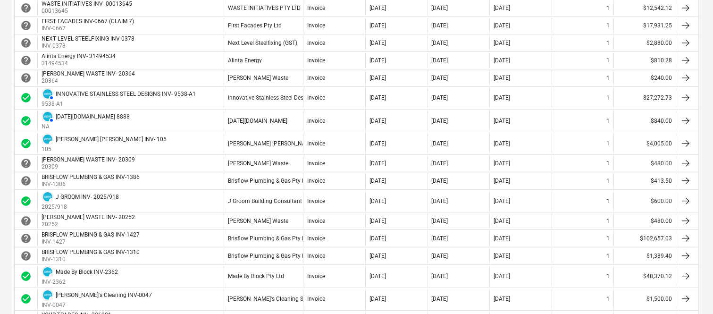
scroll to position [692, 0]
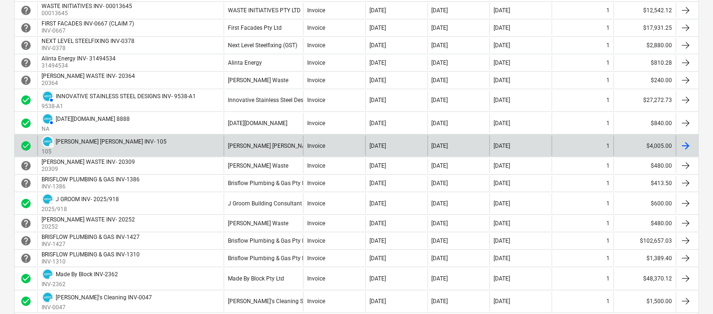
click at [162, 140] on div "DRAFT CAMERON BROWN INV- 105 105" at bounding box center [130, 145] width 186 height 20
